Goal: Task Accomplishment & Management: Complete application form

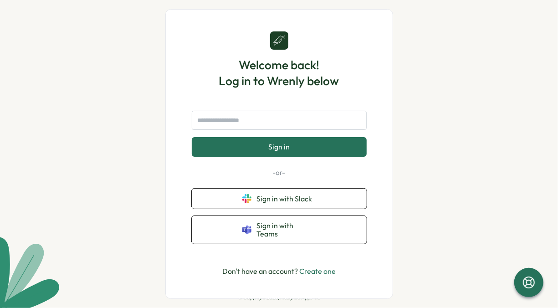
click at [319, 267] on link "Create one" at bounding box center [317, 271] width 36 height 9
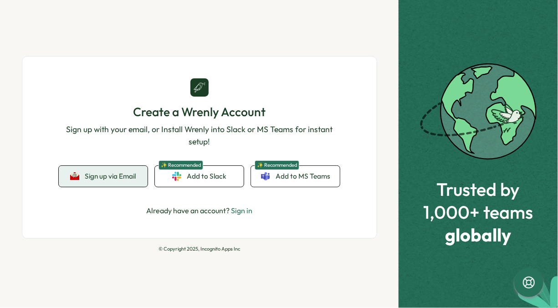
click at [124, 180] on span "Sign up via Email" at bounding box center [110, 176] width 51 height 8
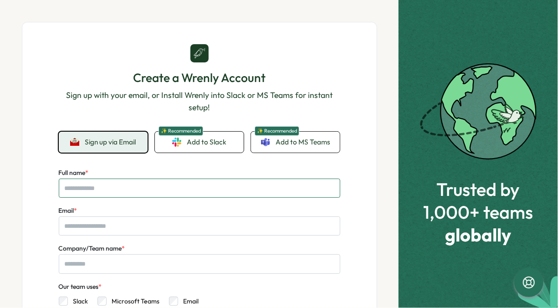
click at [133, 185] on input "Full name *" at bounding box center [200, 188] width 282 height 19
type input "**********"
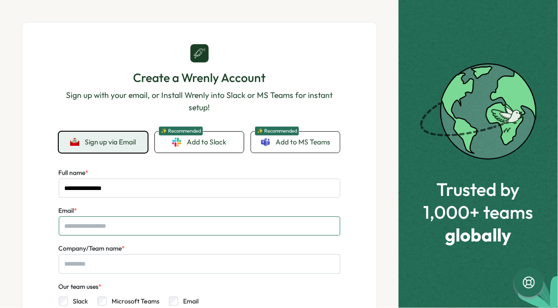
type input "**********"
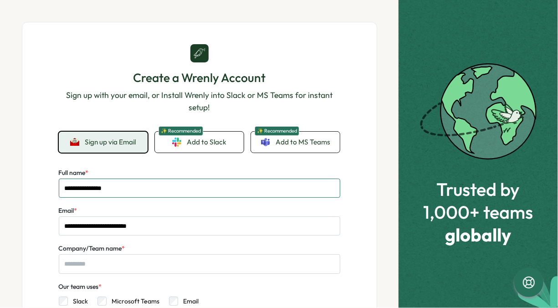
scroll to position [91, 0]
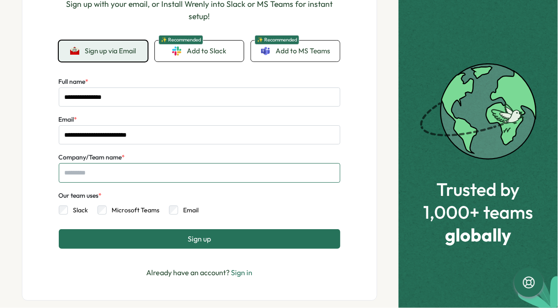
drag, startPoint x: 128, startPoint y: 171, endPoint x: 152, endPoint y: 165, distance: 24.7
click at [129, 171] on input "Company/Team name *" at bounding box center [200, 172] width 282 height 19
type input "*"
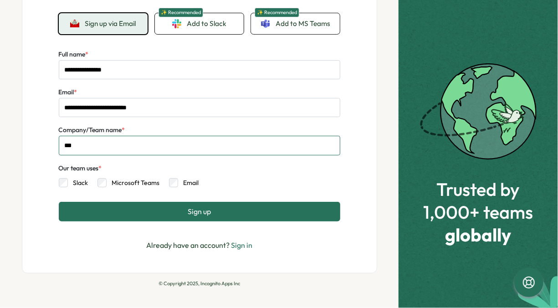
type input "***"
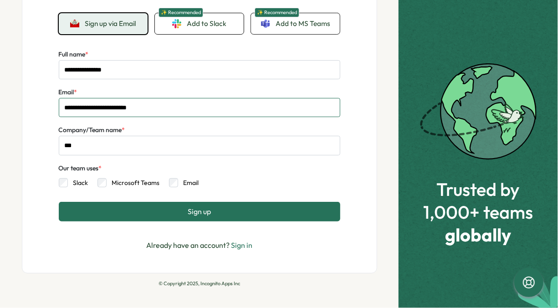
drag, startPoint x: 162, startPoint y: 113, endPoint x: 26, endPoint y: 117, distance: 136.8
click at [26, 117] on div "**********" at bounding box center [200, 88] width 356 height 370
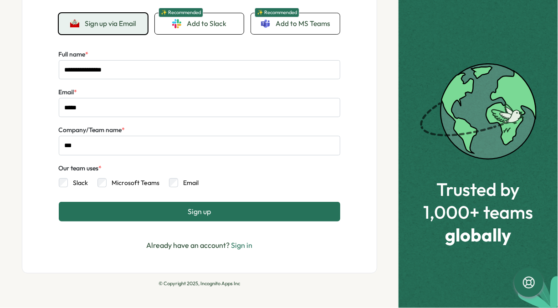
click at [184, 210] on button "Sign up" at bounding box center [200, 211] width 282 height 19
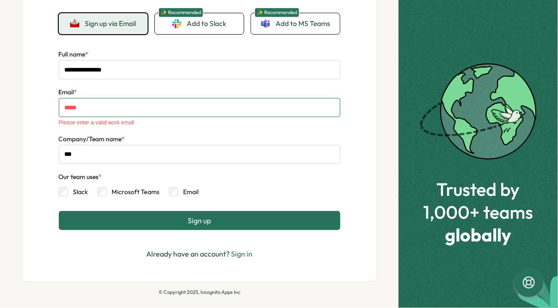
click at [103, 111] on input "*****" at bounding box center [200, 107] width 282 height 19
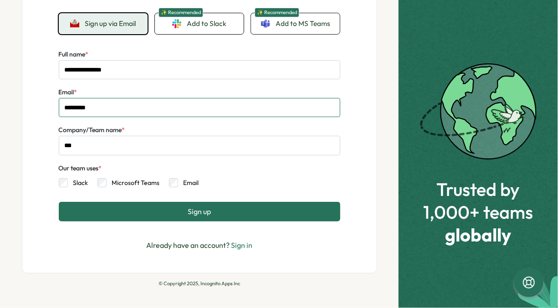
type input "**********"
click at [202, 210] on span "Sign up" at bounding box center [199, 211] width 23 height 8
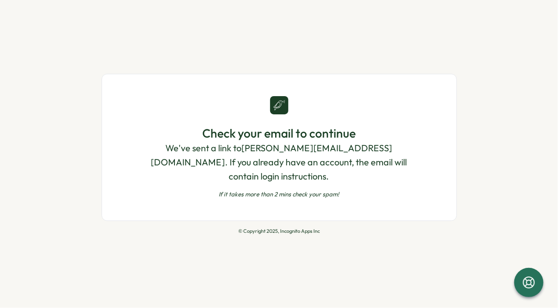
scroll to position [0, 0]
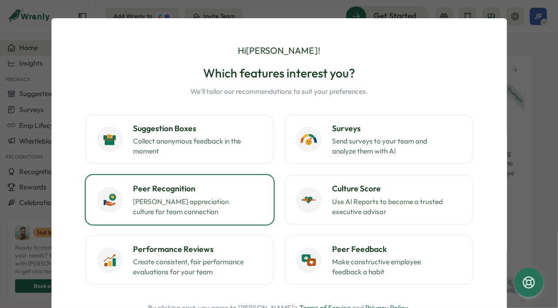
click at [219, 198] on p "[PERSON_NAME] appreciation culture for team connection" at bounding box center [191, 207] width 114 height 20
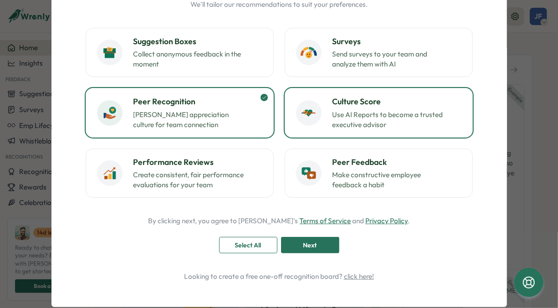
scroll to position [58, 0]
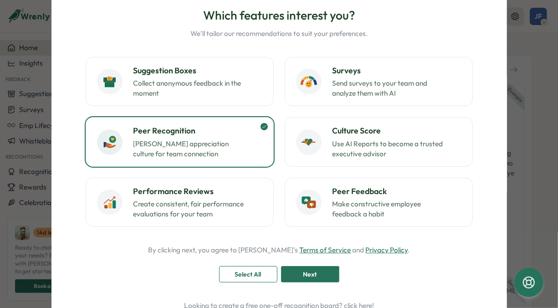
click at [316, 273] on div "Next" at bounding box center [310, 274] width 41 height 15
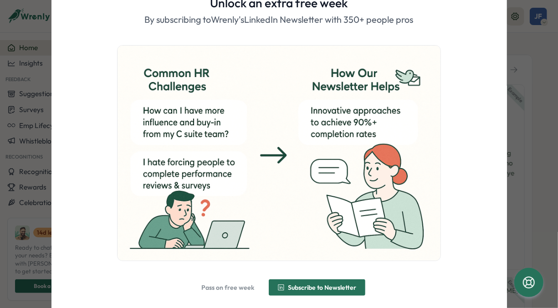
scroll to position [80, 0]
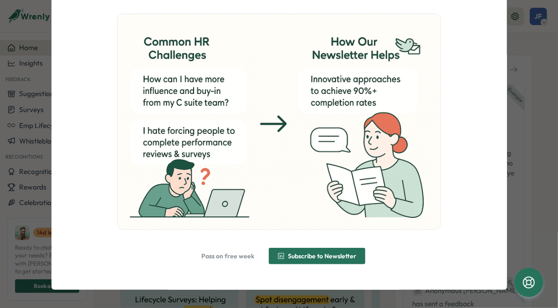
click at [237, 254] on span "Pass on free week" at bounding box center [228, 256] width 53 height 6
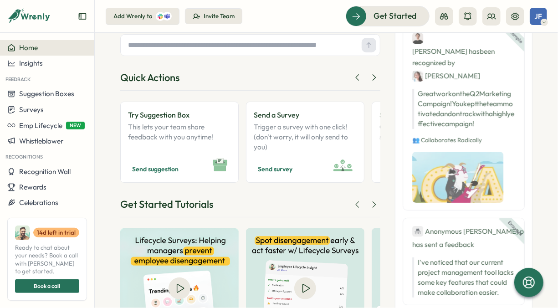
scroll to position [0, 0]
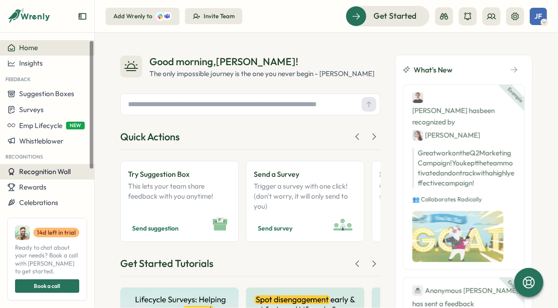
click at [41, 170] on span "Recognition Wall" at bounding box center [45, 171] width 52 height 9
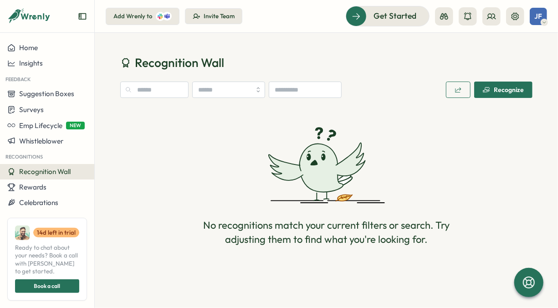
click at [510, 90] on div "Recognize" at bounding box center [503, 89] width 41 height 7
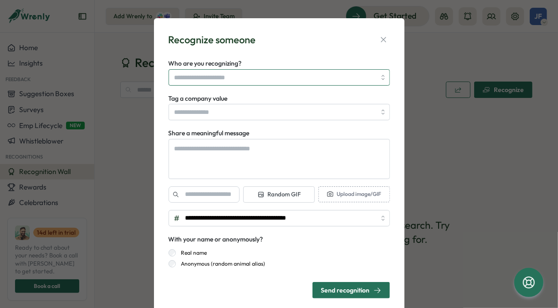
type textarea "*"
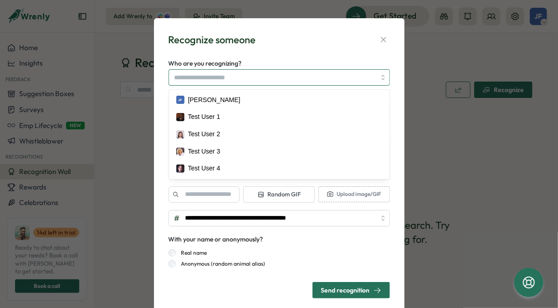
click at [304, 77] on input "Who are you recognizing?" at bounding box center [275, 77] width 201 height 15
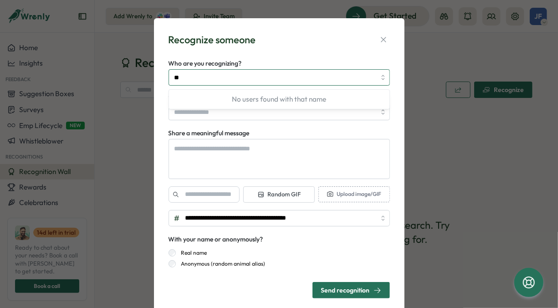
type input "*"
type input "**********"
click at [354, 127] on form "**********" at bounding box center [280, 178] width 222 height 241
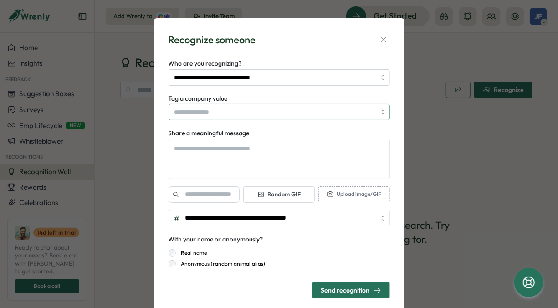
type textarea "*"
click at [370, 111] on input "Tag a company value" at bounding box center [280, 112] width 222 height 16
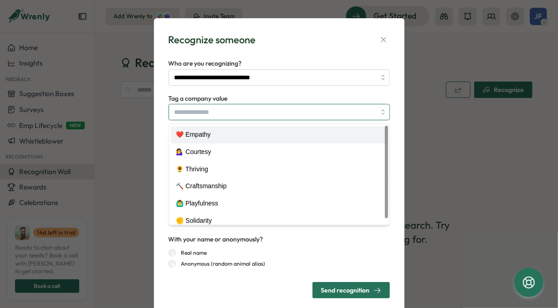
type input "**********"
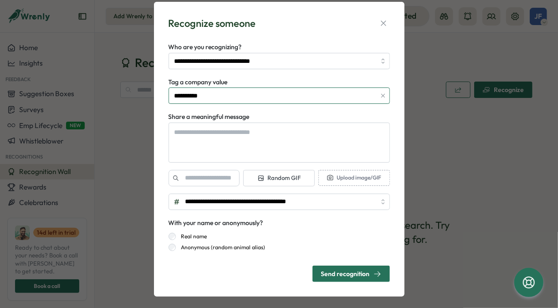
scroll to position [23, 0]
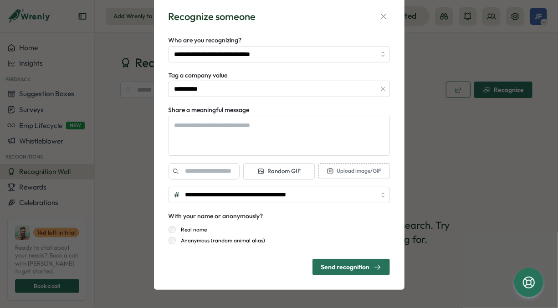
click at [348, 268] on div "Send recognition" at bounding box center [351, 267] width 60 height 8
type textarea "*"
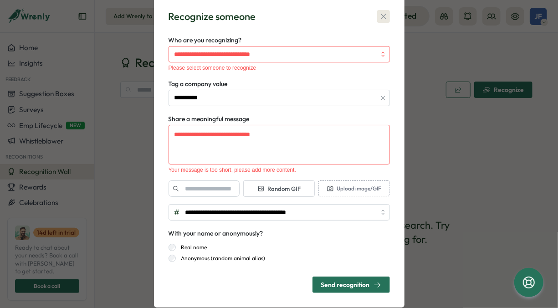
click at [383, 18] on icon "button" at bounding box center [383, 16] width 5 height 5
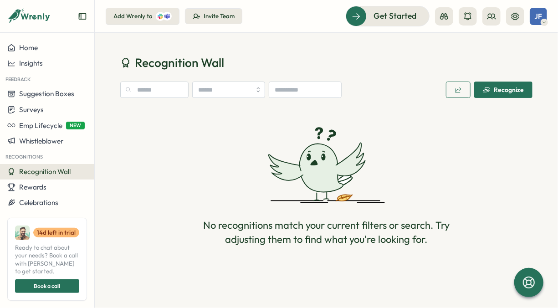
click at [199, 114] on div "No recognitions match your current filters or search. Try adjusting them to fin…" at bounding box center [326, 186] width 413 height 155
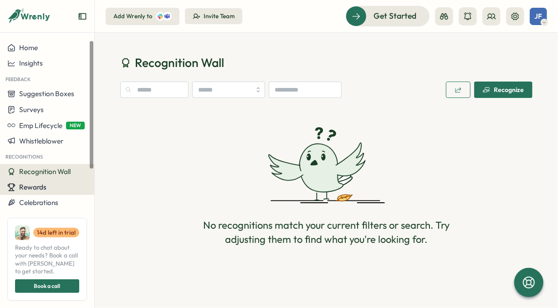
click at [41, 183] on span "Rewards" at bounding box center [32, 187] width 27 height 9
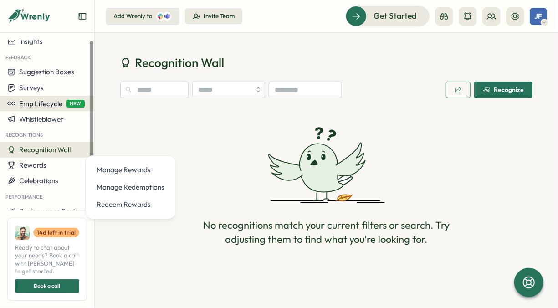
scroll to position [0, 0]
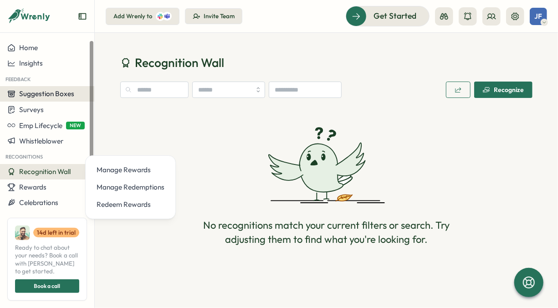
click at [42, 95] on span "Suggestion Boxes" at bounding box center [46, 93] width 55 height 9
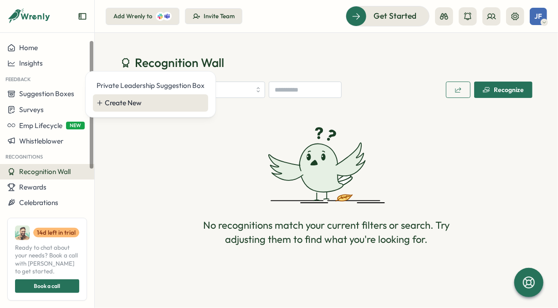
click at [110, 98] on div "Create New" at bounding box center [155, 103] width 100 height 10
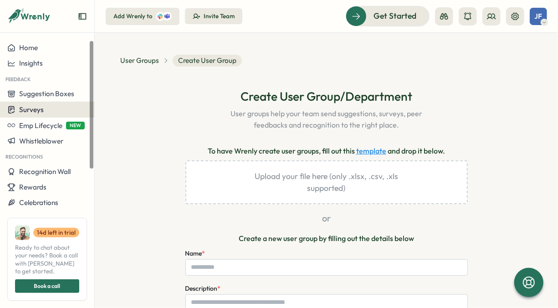
click at [36, 107] on span "Surveys" at bounding box center [31, 109] width 25 height 9
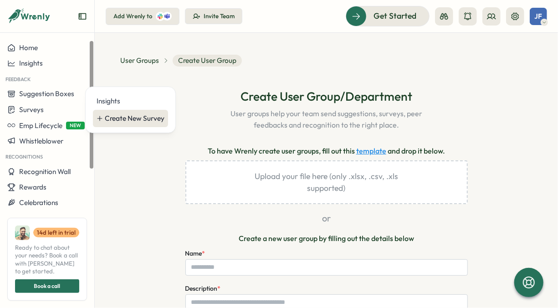
click at [117, 117] on div "Create New Survey" at bounding box center [135, 119] width 60 height 10
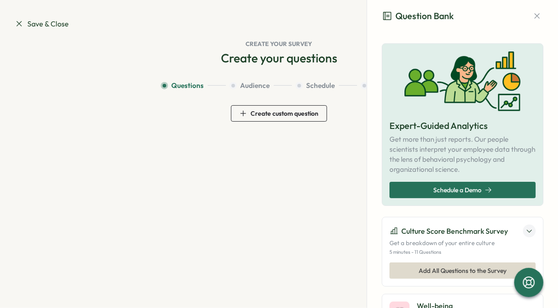
click at [50, 23] on span "Save & Close" at bounding box center [42, 23] width 54 height 11
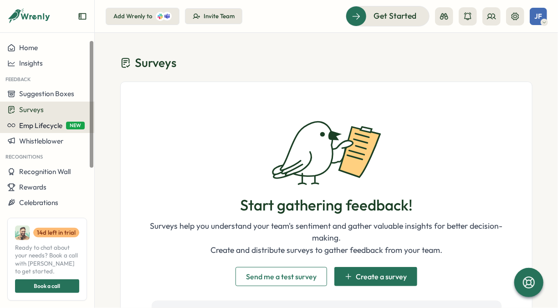
click at [40, 125] on span "Emp Lifecycle" at bounding box center [40, 125] width 43 height 9
click at [110, 125] on div "Create New" at bounding box center [123, 126] width 37 height 10
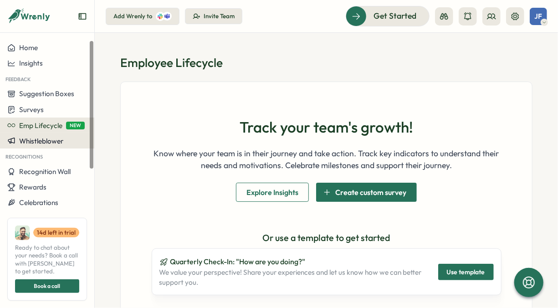
click at [53, 139] on span "Whistleblower" at bounding box center [41, 141] width 44 height 9
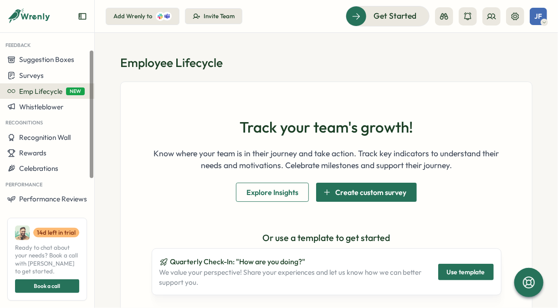
scroll to position [46, 0]
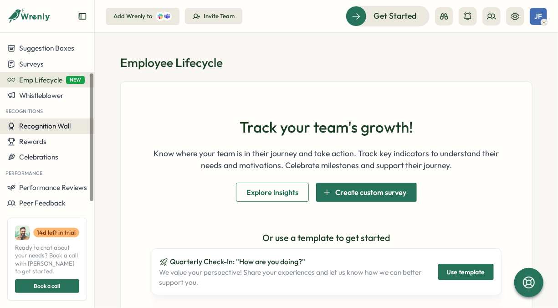
click at [55, 125] on span "Recognition Wall" at bounding box center [45, 126] width 52 height 9
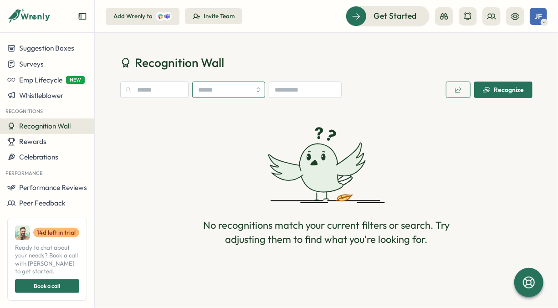
click at [237, 85] on input "search" at bounding box center [228, 90] width 73 height 16
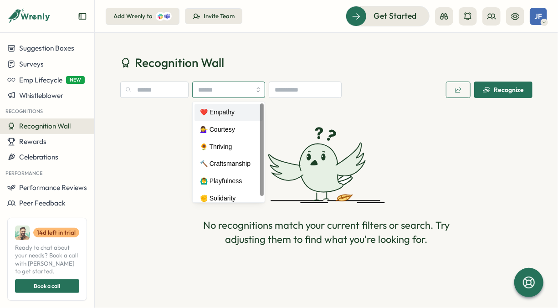
type input "**********"
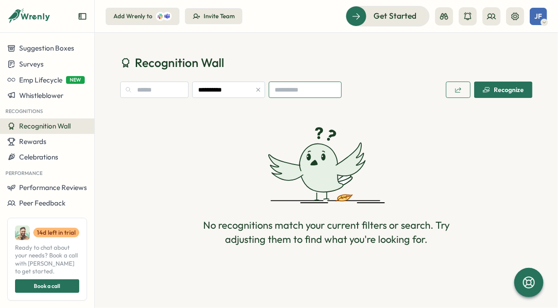
click at [305, 89] on input at bounding box center [305, 90] width 73 height 16
click at [166, 92] on input "text" at bounding box center [154, 90] width 68 height 16
type input "********"
drag, startPoint x: 432, startPoint y: 53, endPoint x: 384, endPoint y: 43, distance: 48.9
click at [431, 52] on div "**********" at bounding box center [327, 160] width 464 height 254
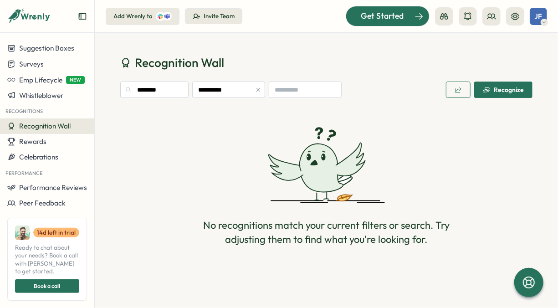
click at [395, 17] on span "Get Started" at bounding box center [382, 16] width 43 height 12
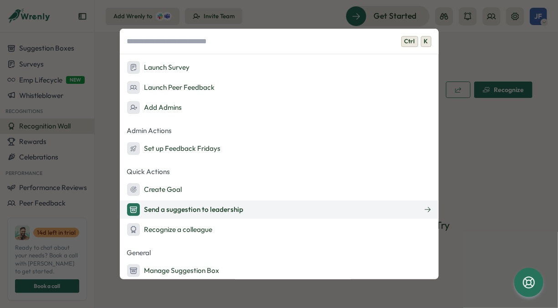
scroll to position [46, 0]
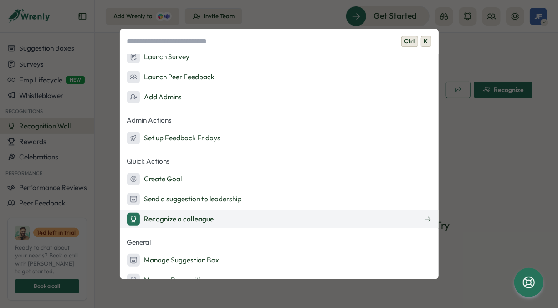
click at [206, 217] on div "Recognize a colleague" at bounding box center [170, 219] width 87 height 13
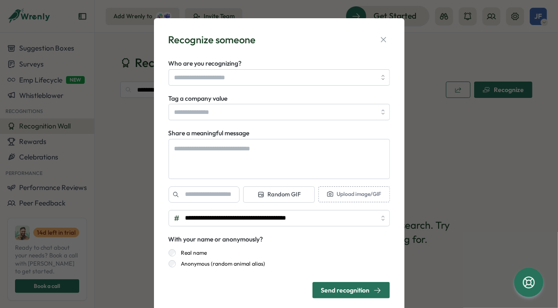
drag, startPoint x: 382, startPoint y: 40, endPoint x: 352, endPoint y: 36, distance: 29.9
click at [380, 40] on icon "button" at bounding box center [383, 39] width 9 height 9
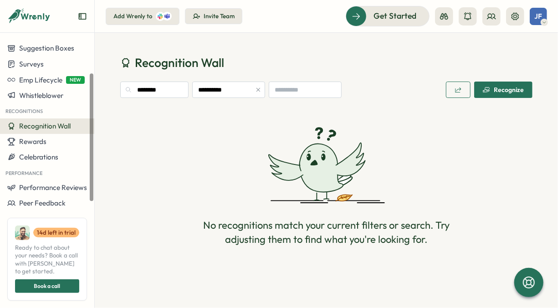
drag, startPoint x: 114, startPoint y: 121, endPoint x: 97, endPoint y: 137, distance: 23.2
click at [98, 134] on div "**********" at bounding box center [327, 160] width 464 height 254
click at [50, 161] on button "Celebrations" at bounding box center [47, 157] width 94 height 15
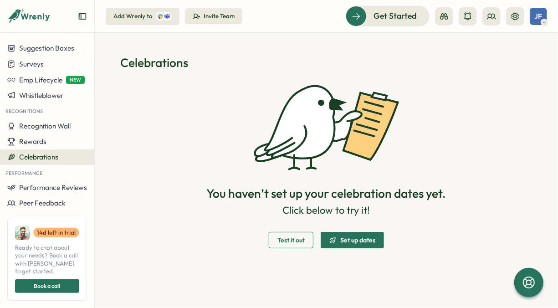
click at [304, 243] on span "Test it out" at bounding box center [291, 240] width 27 height 6
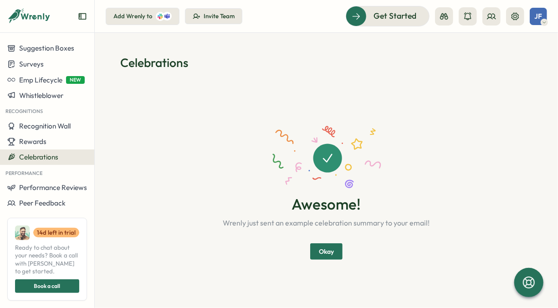
click at [330, 250] on span "Okay" at bounding box center [326, 251] width 15 height 15
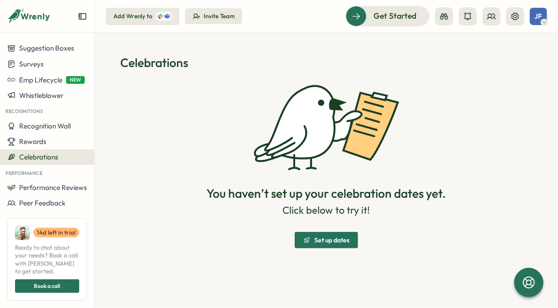
click at [332, 240] on span "Set up dates" at bounding box center [332, 240] width 35 height 6
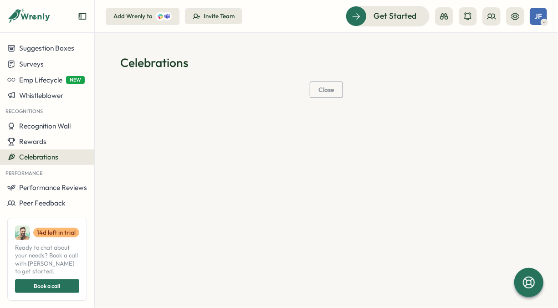
click at [257, 95] on div "Close" at bounding box center [326, 95] width 413 height 27
click at [336, 90] on button "Close" at bounding box center [326, 90] width 33 height 16
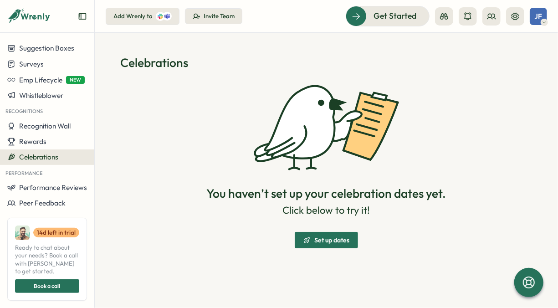
click at [337, 237] on span "Set up dates" at bounding box center [332, 240] width 35 height 6
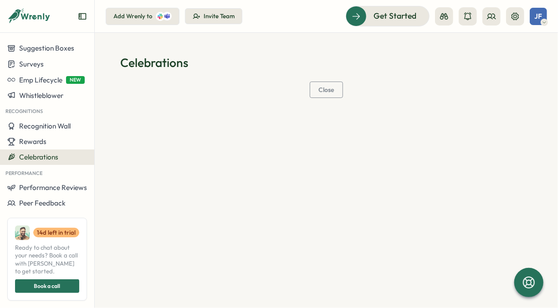
click at [259, 85] on div "Close" at bounding box center [326, 95] width 413 height 27
click at [196, 62] on h1 "Celebrations" at bounding box center [326, 63] width 413 height 16
click at [492, 55] on h1 "Celebrations" at bounding box center [326, 63] width 413 height 16
click at [516, 17] on icon at bounding box center [515, 16] width 9 height 9
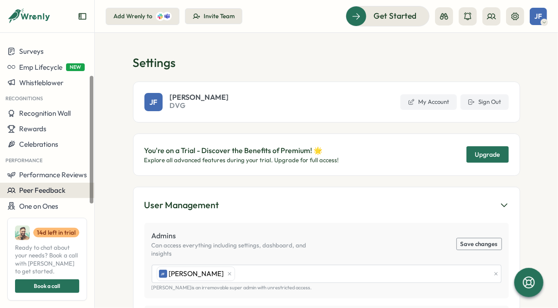
scroll to position [69, 0]
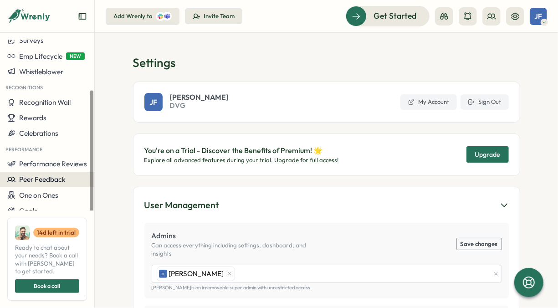
click at [58, 180] on span "Peer Feedback" at bounding box center [42, 179] width 46 height 9
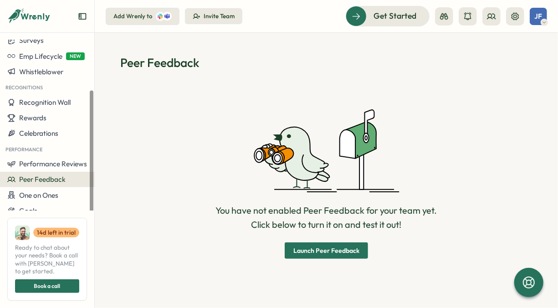
click at [339, 257] on span "Launch Peer Feedback" at bounding box center [327, 250] width 66 height 15
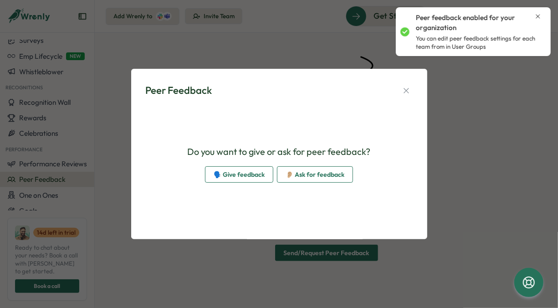
click at [292, 171] on span "👂🏼 Ask for feedback" at bounding box center [315, 174] width 59 height 15
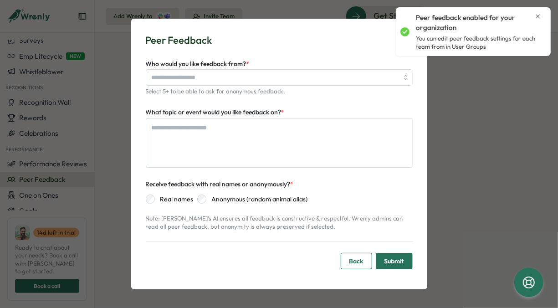
click at [539, 18] on icon "Close notification" at bounding box center [538, 16] width 7 height 7
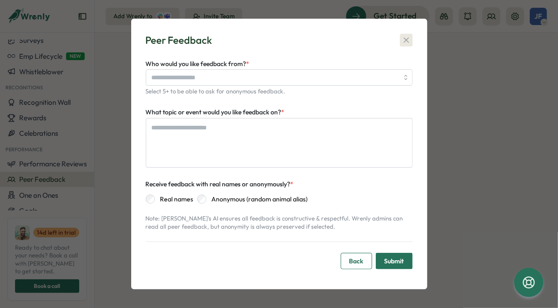
click at [408, 39] on icon "button" at bounding box center [406, 40] width 9 height 9
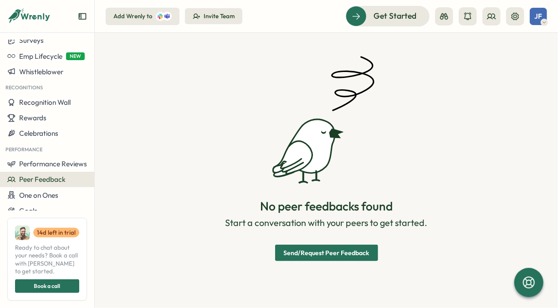
type textarea "*"
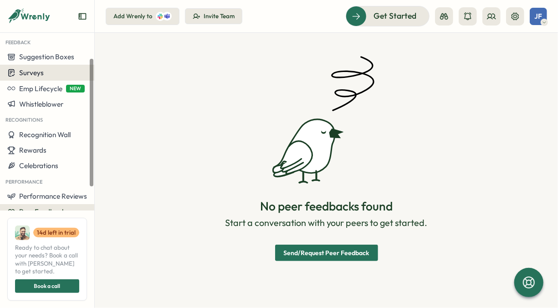
scroll to position [24, 0]
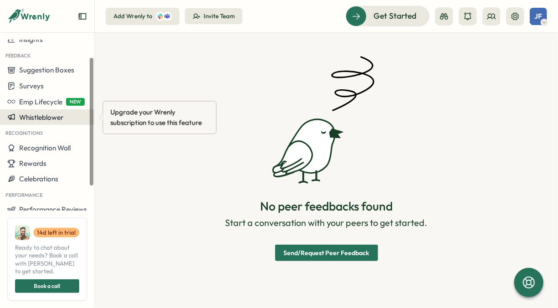
click at [45, 113] on span "Whistleblower" at bounding box center [41, 117] width 44 height 9
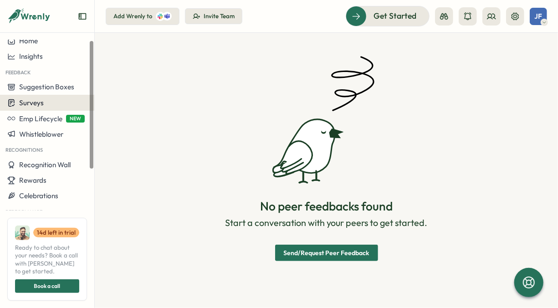
scroll to position [0, 0]
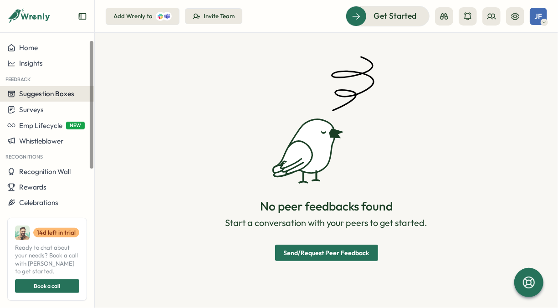
click at [63, 91] on span "Suggestion Boxes" at bounding box center [46, 93] width 55 height 9
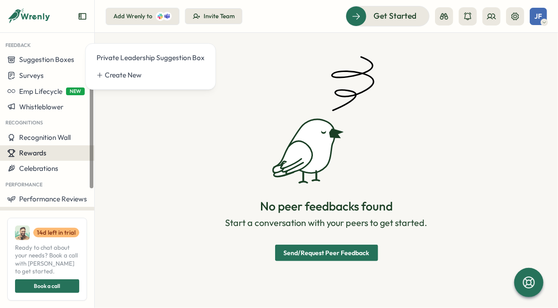
scroll to position [46, 0]
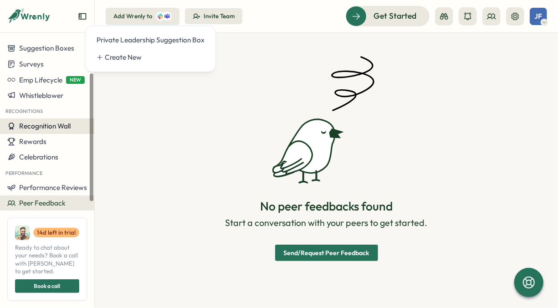
click at [47, 130] on span "Recognition Wall" at bounding box center [45, 126] width 52 height 9
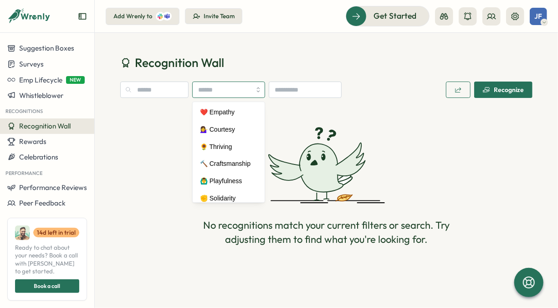
click at [240, 93] on input "search" at bounding box center [228, 90] width 73 height 16
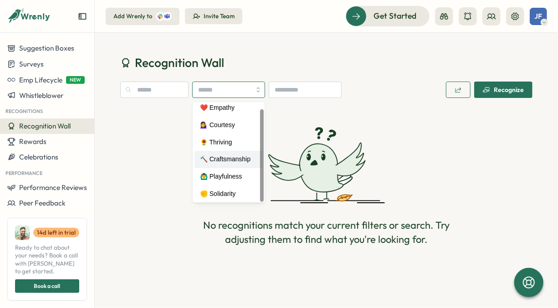
scroll to position [6, 0]
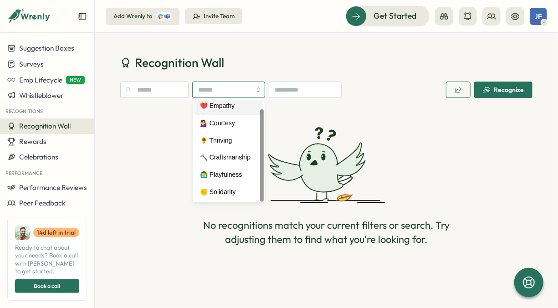
type input "**********"
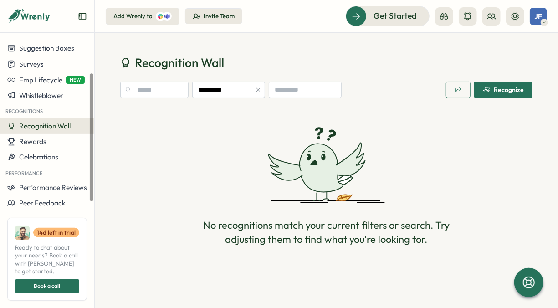
click at [176, 161] on div "No recognitions match your current filters or search. Try adjusting them to fin…" at bounding box center [326, 186] width 413 height 155
